Goal: Task Accomplishment & Management: Manage account settings

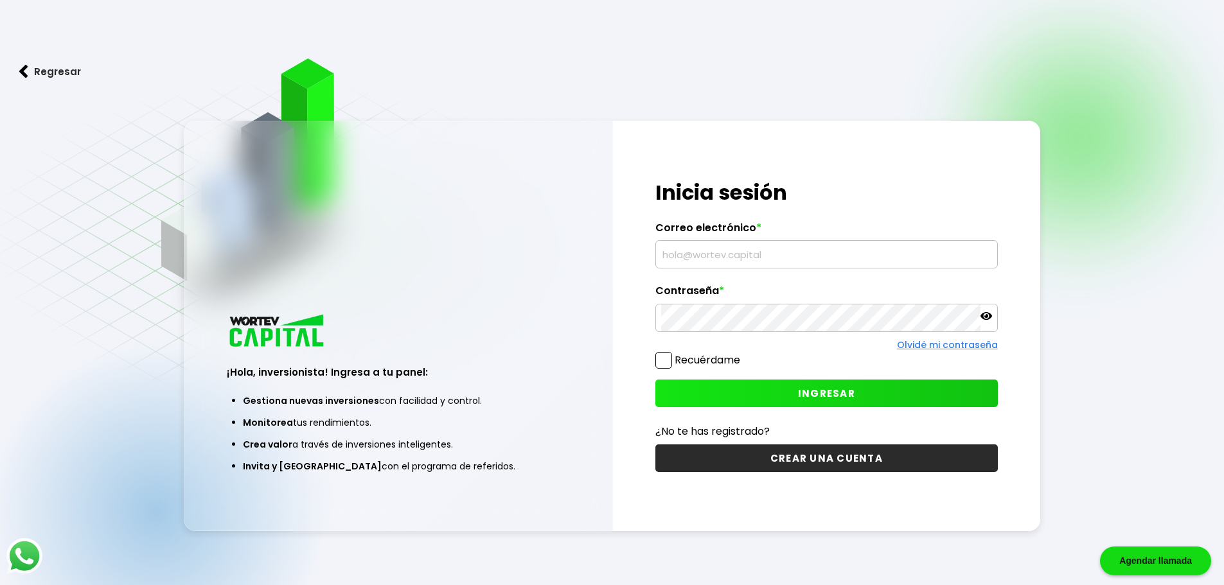
type input "[EMAIL_ADDRESS][DOMAIN_NAME]"
click at [752, 402] on button "INGRESAR" at bounding box center [826, 394] width 343 height 28
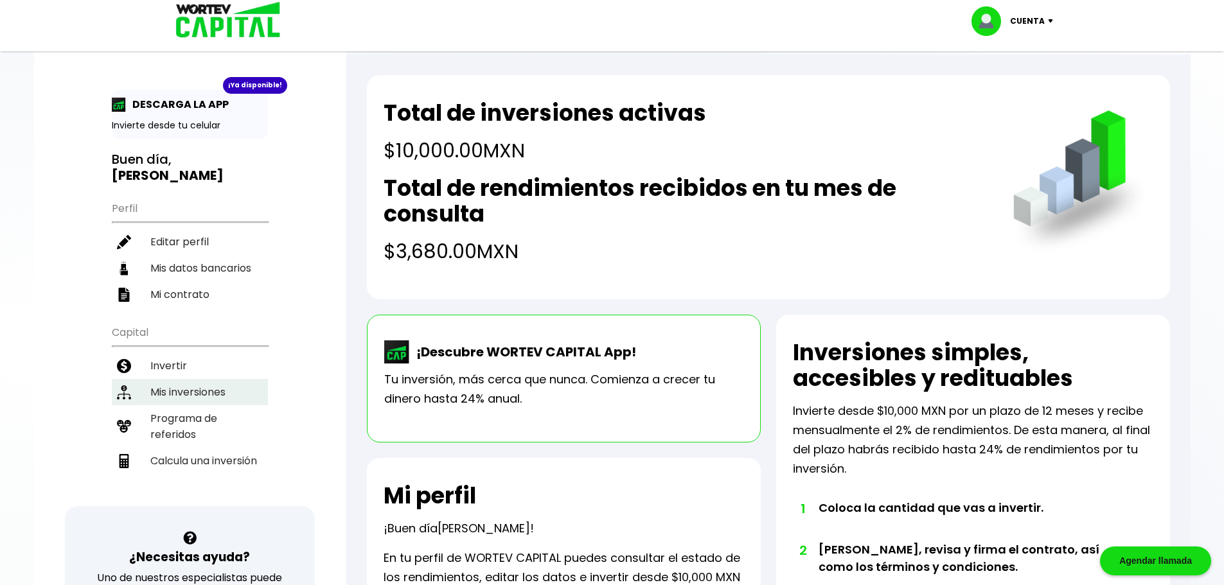
click at [204, 386] on li "Mis inversiones" at bounding box center [190, 392] width 156 height 26
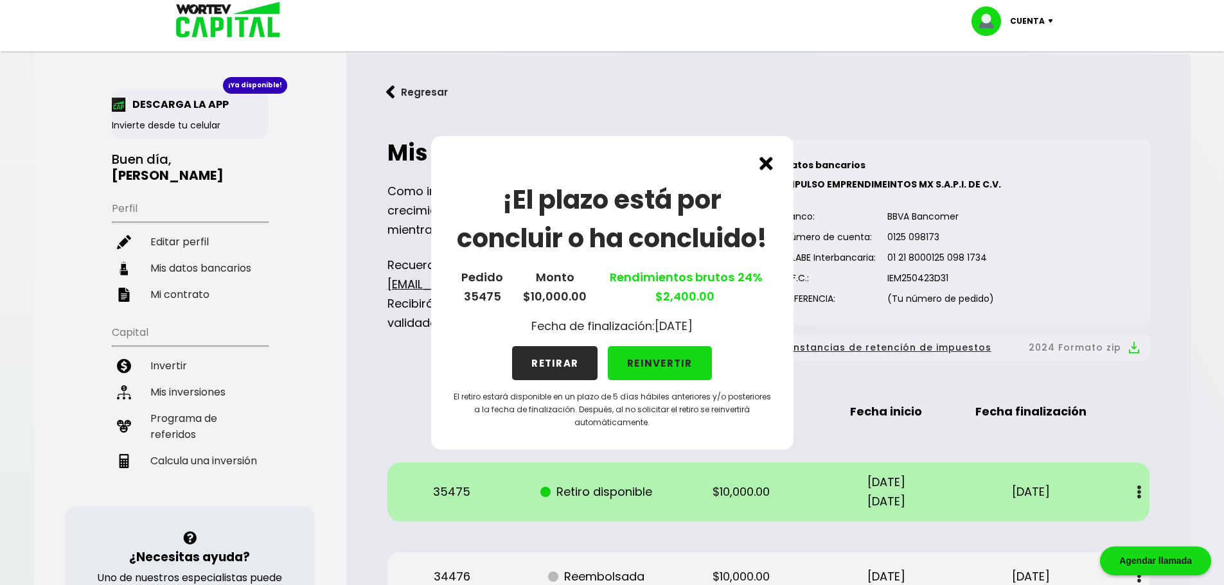
click at [549, 362] on button "RETIRAR" at bounding box center [554, 363] width 85 height 34
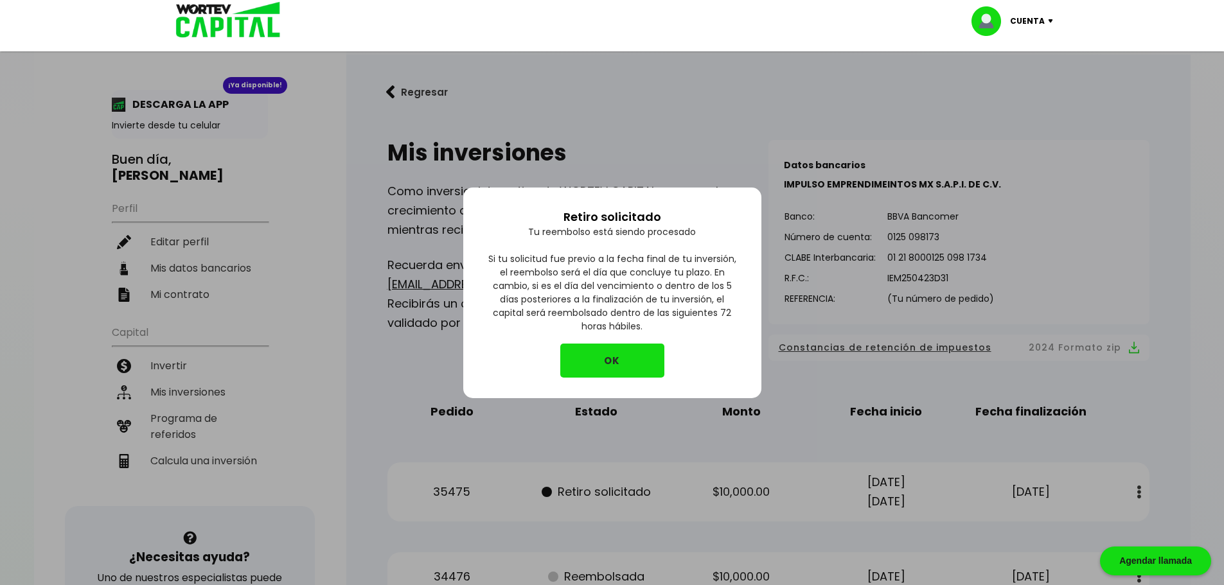
click at [626, 368] on button "OK" at bounding box center [612, 361] width 104 height 34
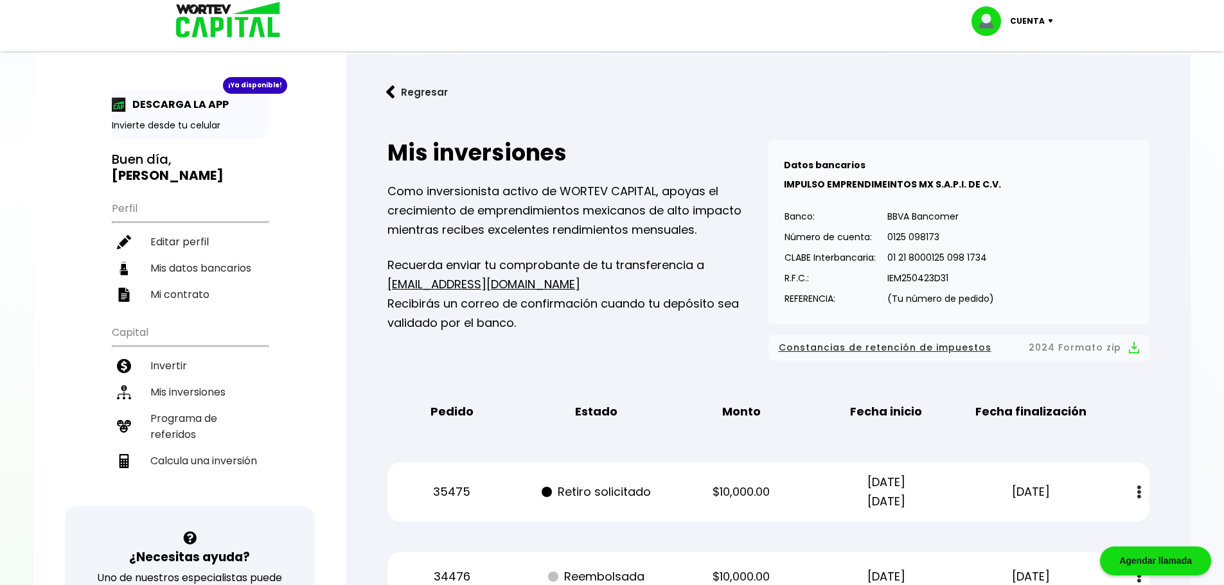
click at [1026, 22] on p "Cuenta" at bounding box center [1027, 21] width 35 height 19
click at [1017, 87] on li "Cerrar sesión" at bounding box center [1014, 86] width 103 height 26
